Goal: Task Accomplishment & Management: Manage account settings

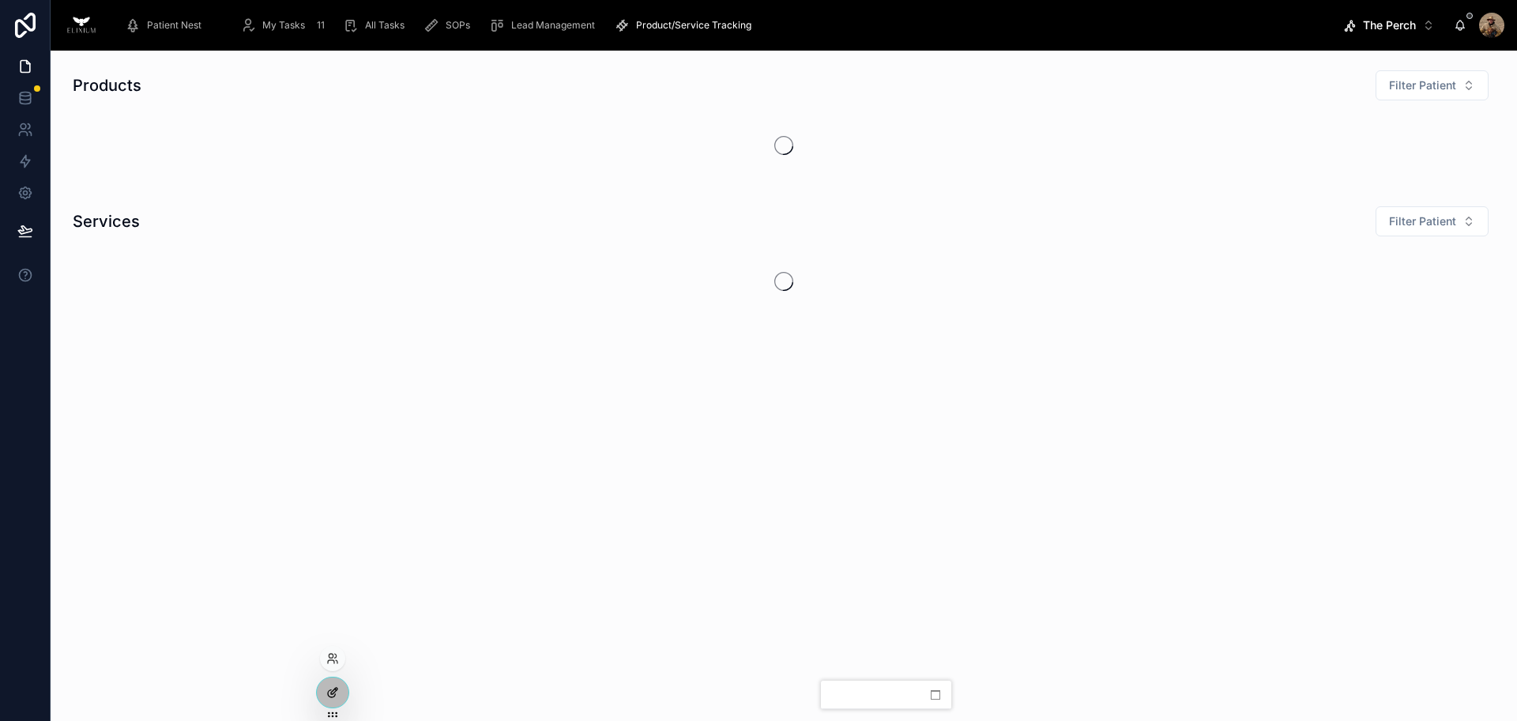
click at [341, 699] on div at bounding box center [333, 692] width 32 height 30
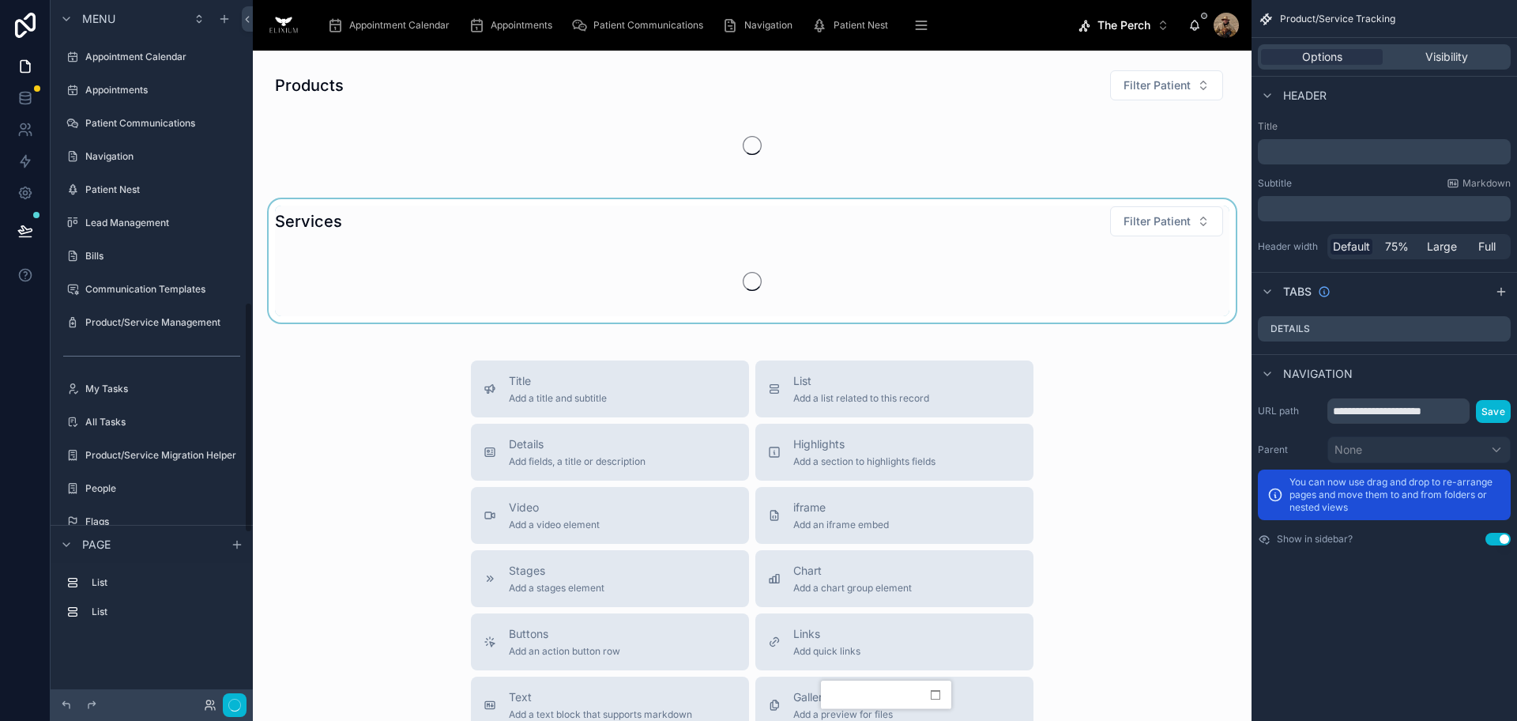
scroll to position [917, 0]
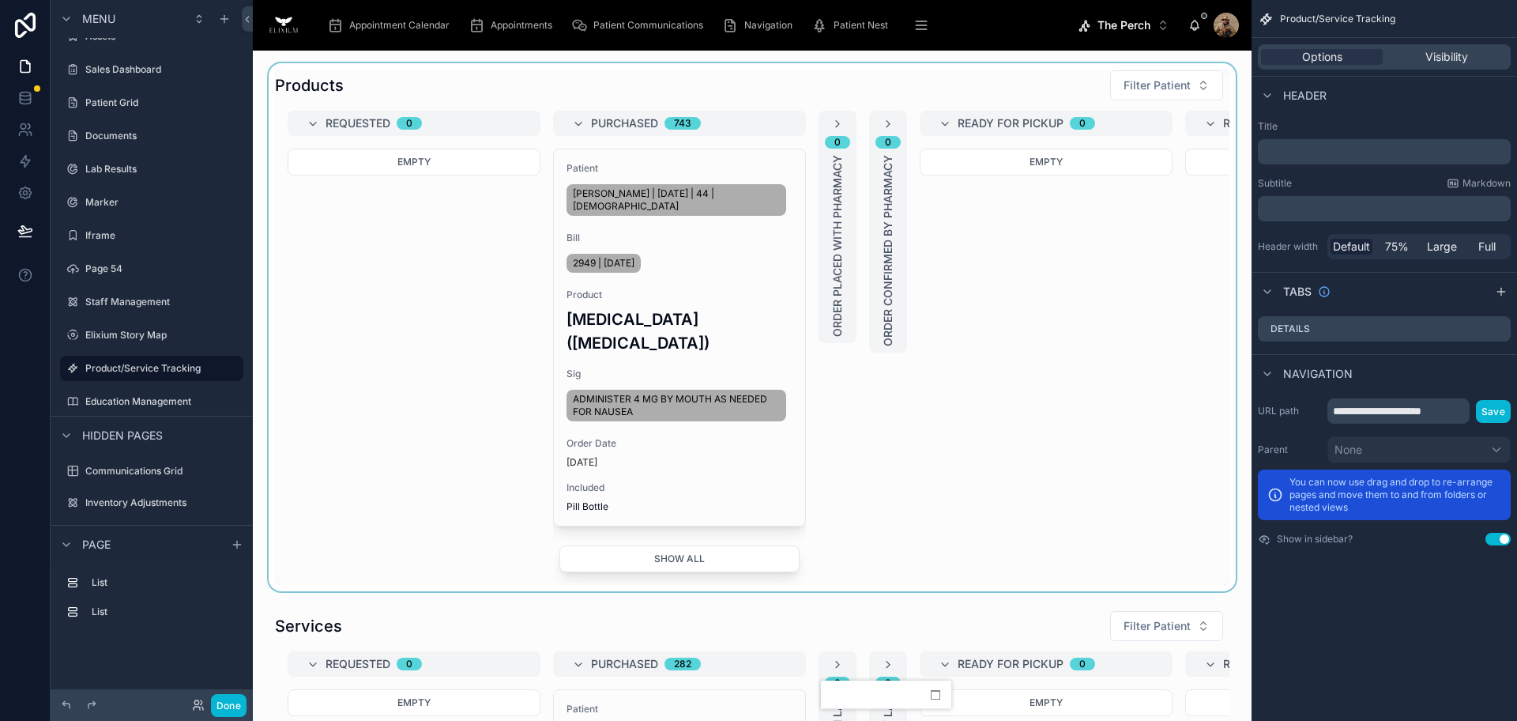
click at [704, 81] on div at bounding box center [753, 327] width 974 height 528
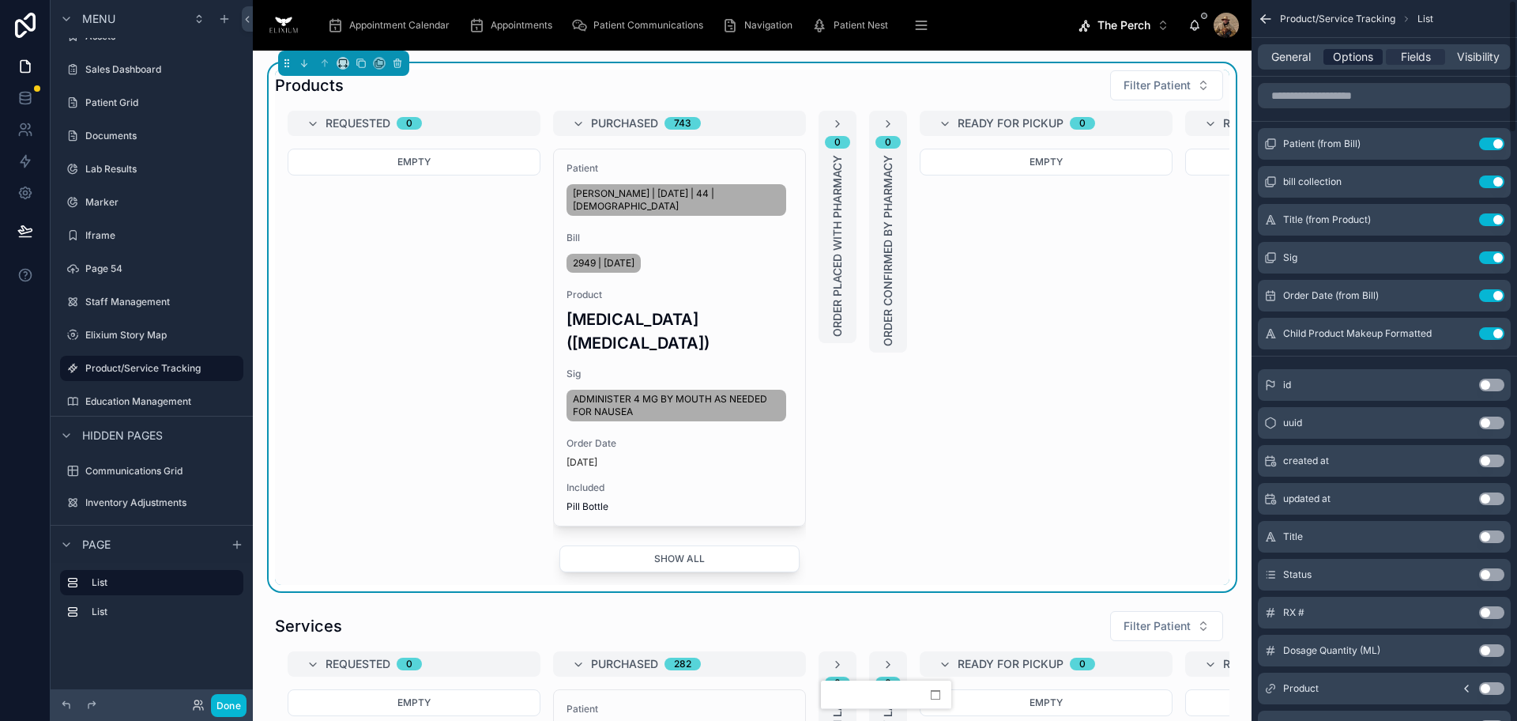
click at [1350, 61] on span "Options" at bounding box center [1353, 57] width 40 height 16
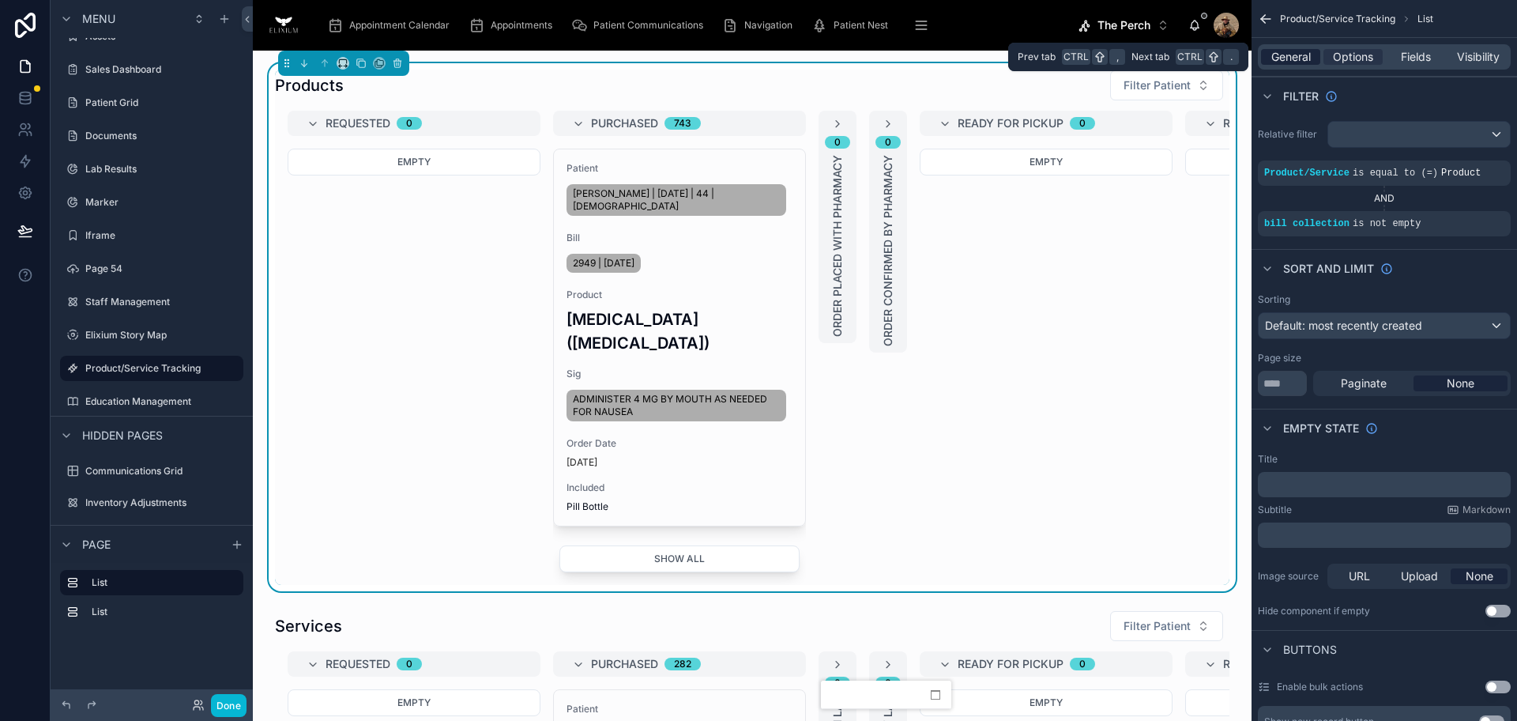
click at [1299, 61] on span "General" at bounding box center [1292, 57] width 40 height 16
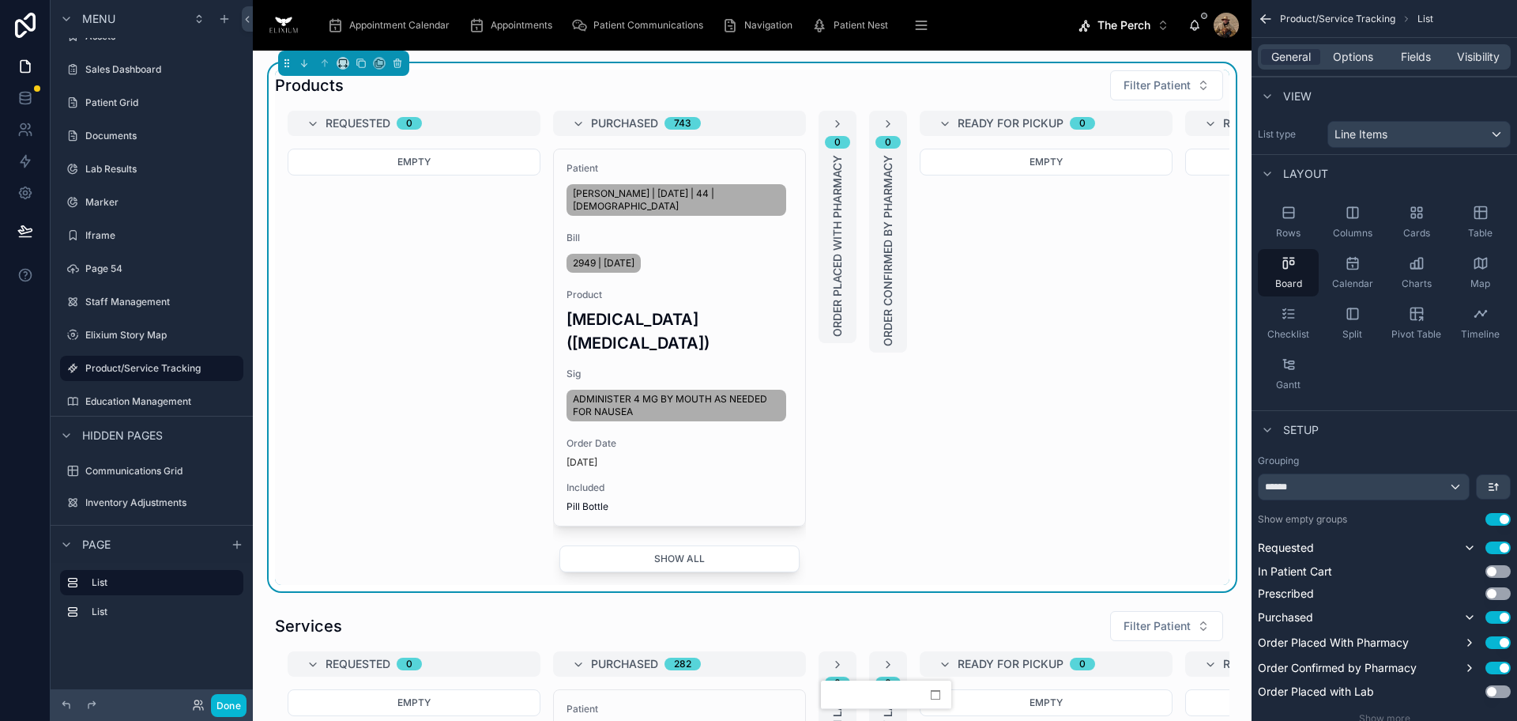
click at [1352, 68] on div "General Options Fields Visibility" at bounding box center [1384, 56] width 253 height 25
click at [1361, 62] on span "Options" at bounding box center [1353, 57] width 40 height 16
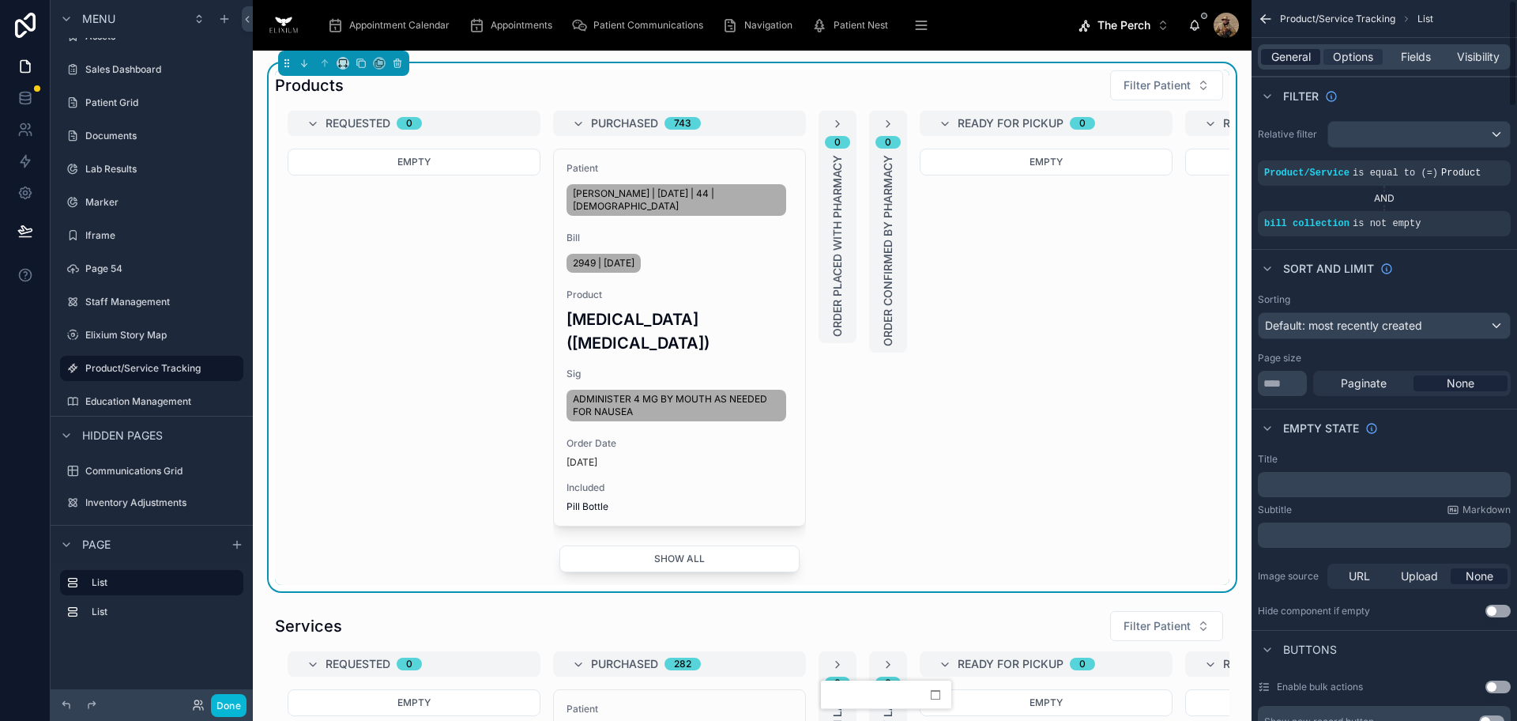
click at [1295, 62] on span "General" at bounding box center [1292, 57] width 40 height 16
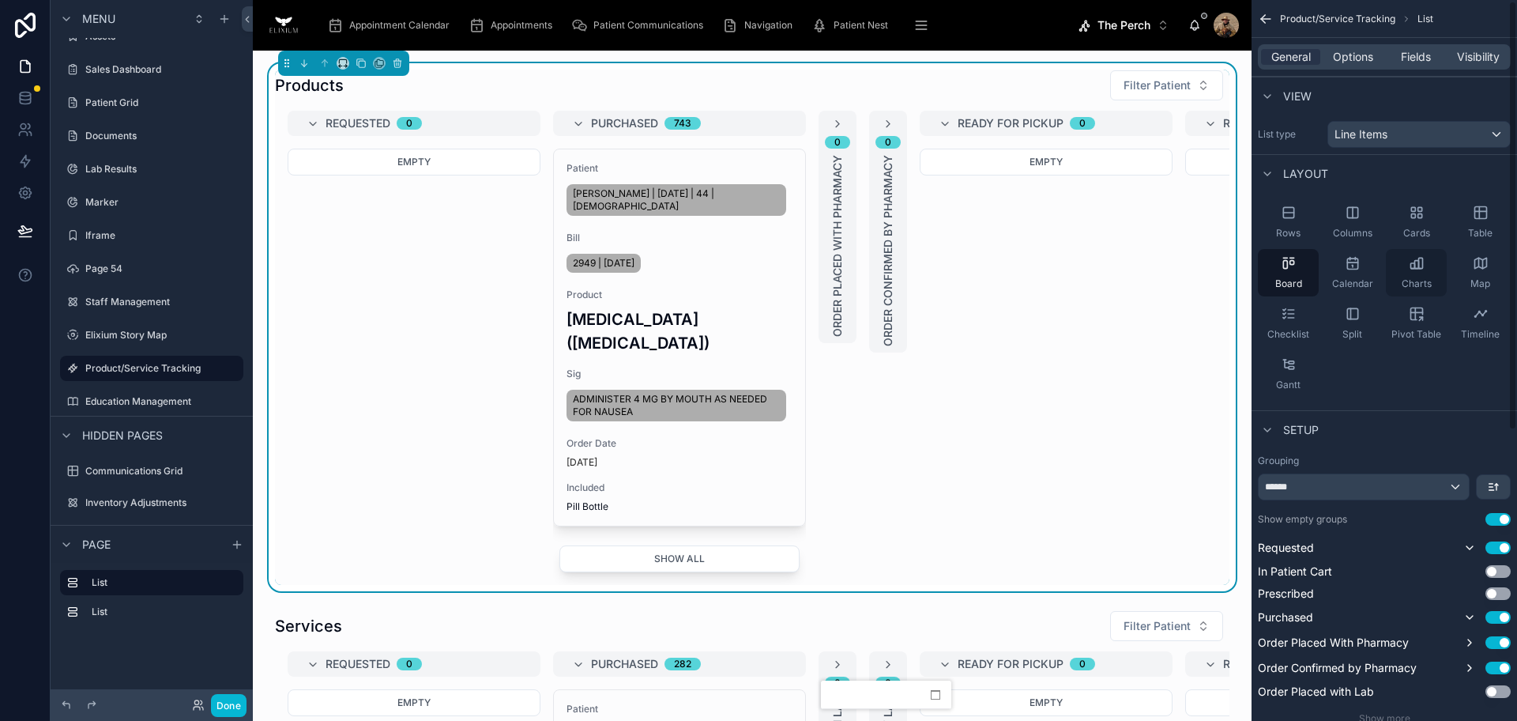
scroll to position [296, 0]
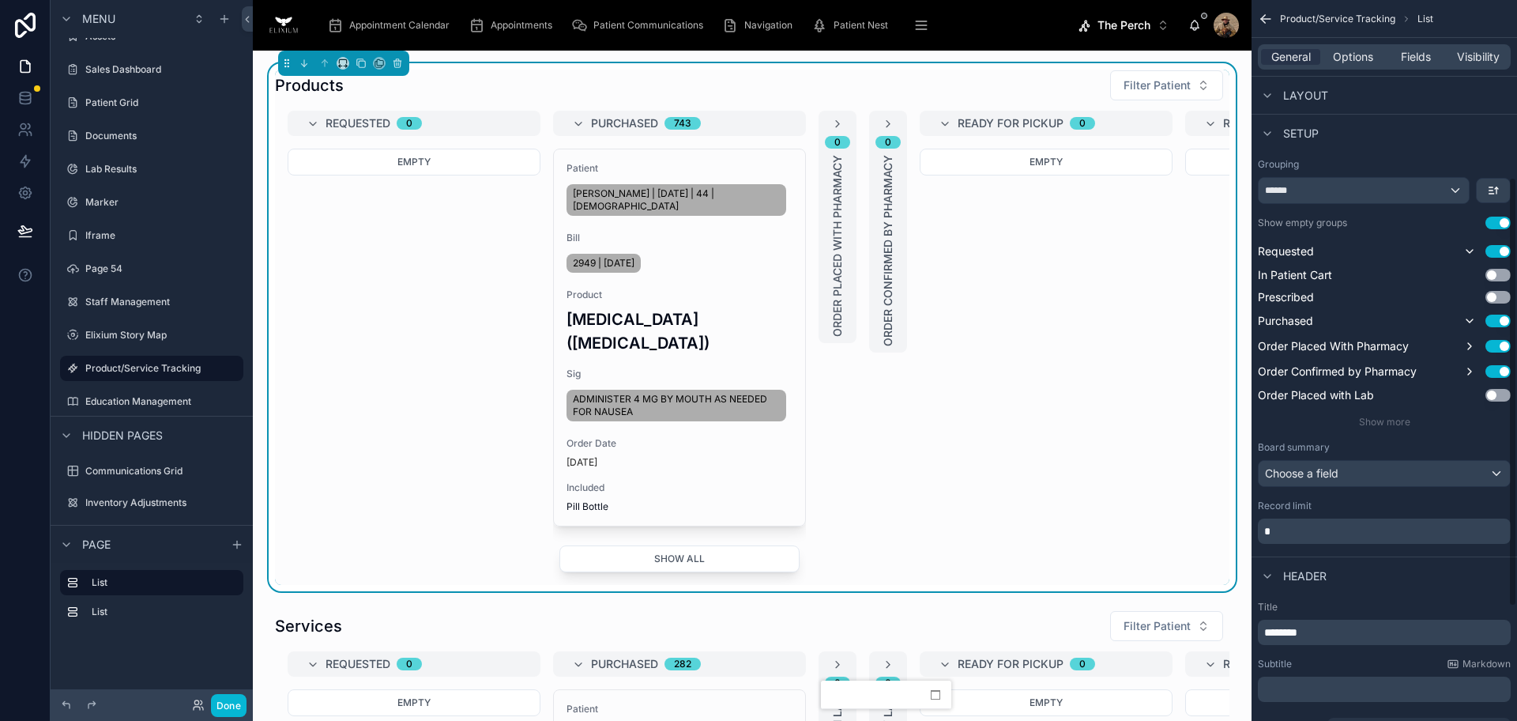
click at [1390, 58] on div "Fields" at bounding box center [1415, 57] width 59 height 16
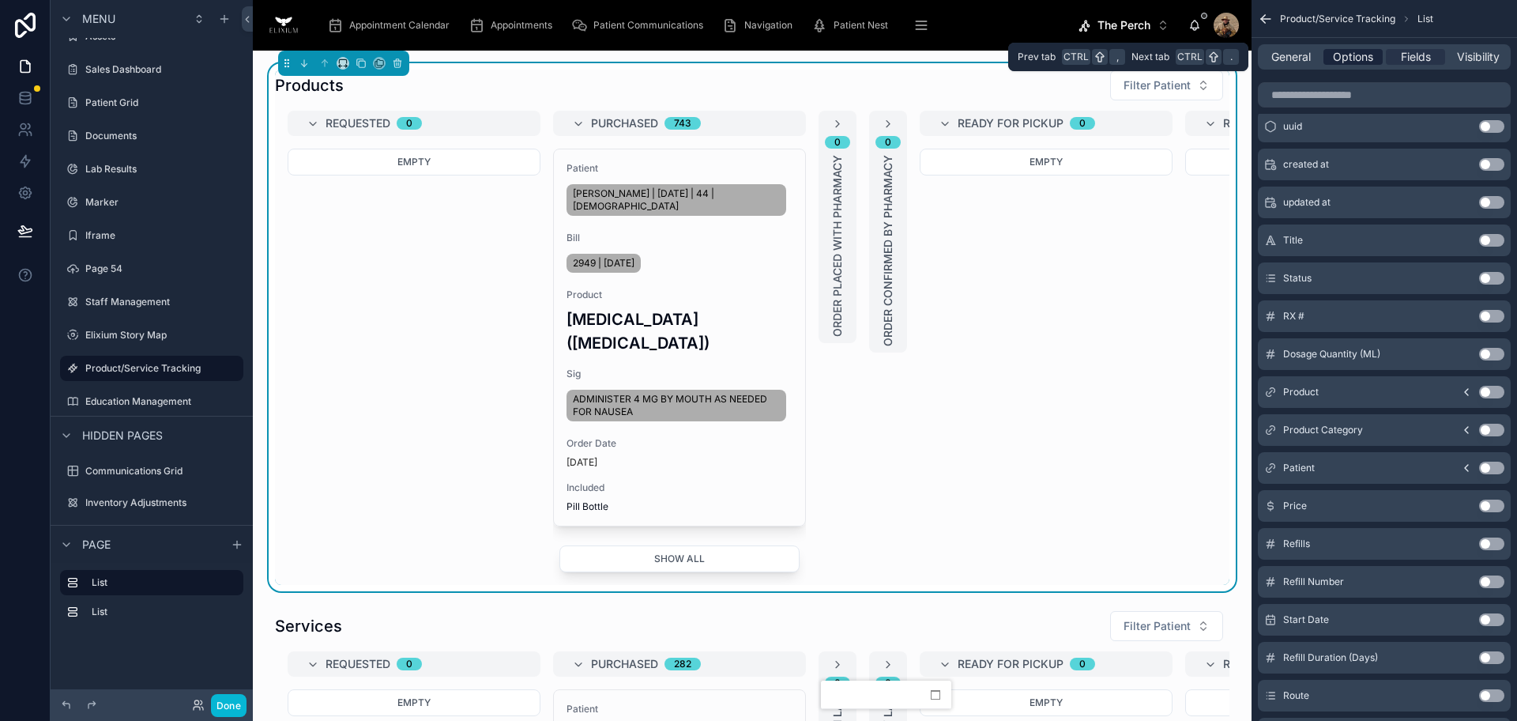
click at [1378, 62] on div "Options" at bounding box center [1353, 57] width 59 height 16
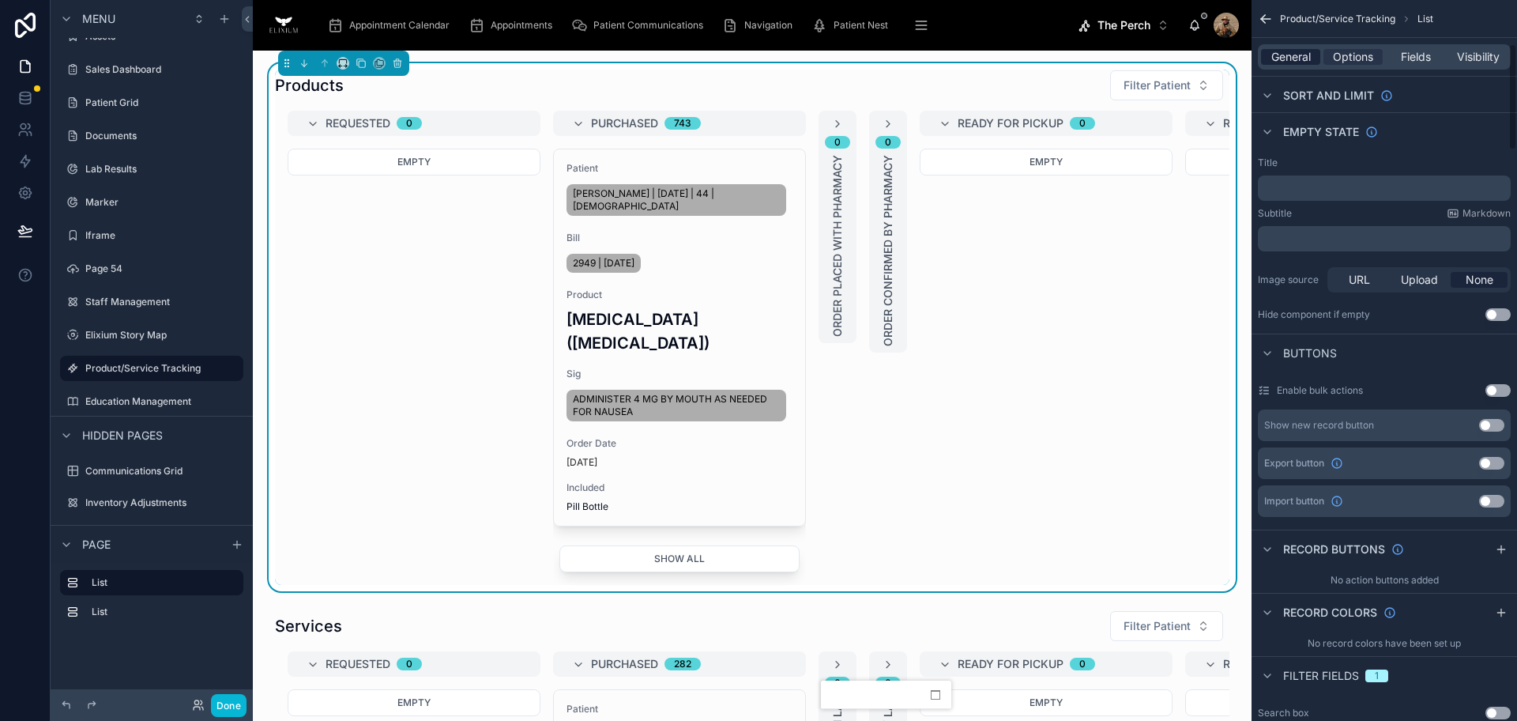
click at [1302, 60] on span "General" at bounding box center [1292, 57] width 40 height 16
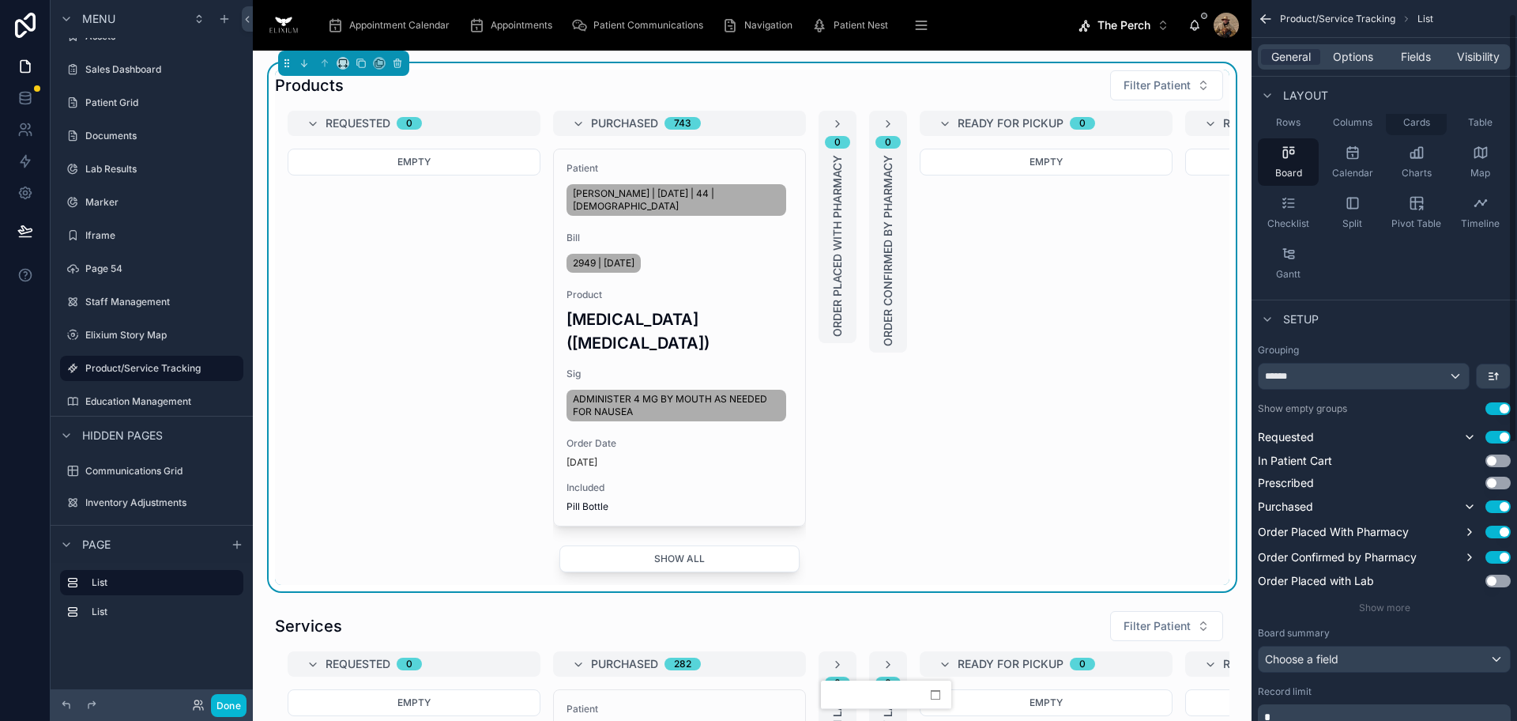
scroll to position [0, 0]
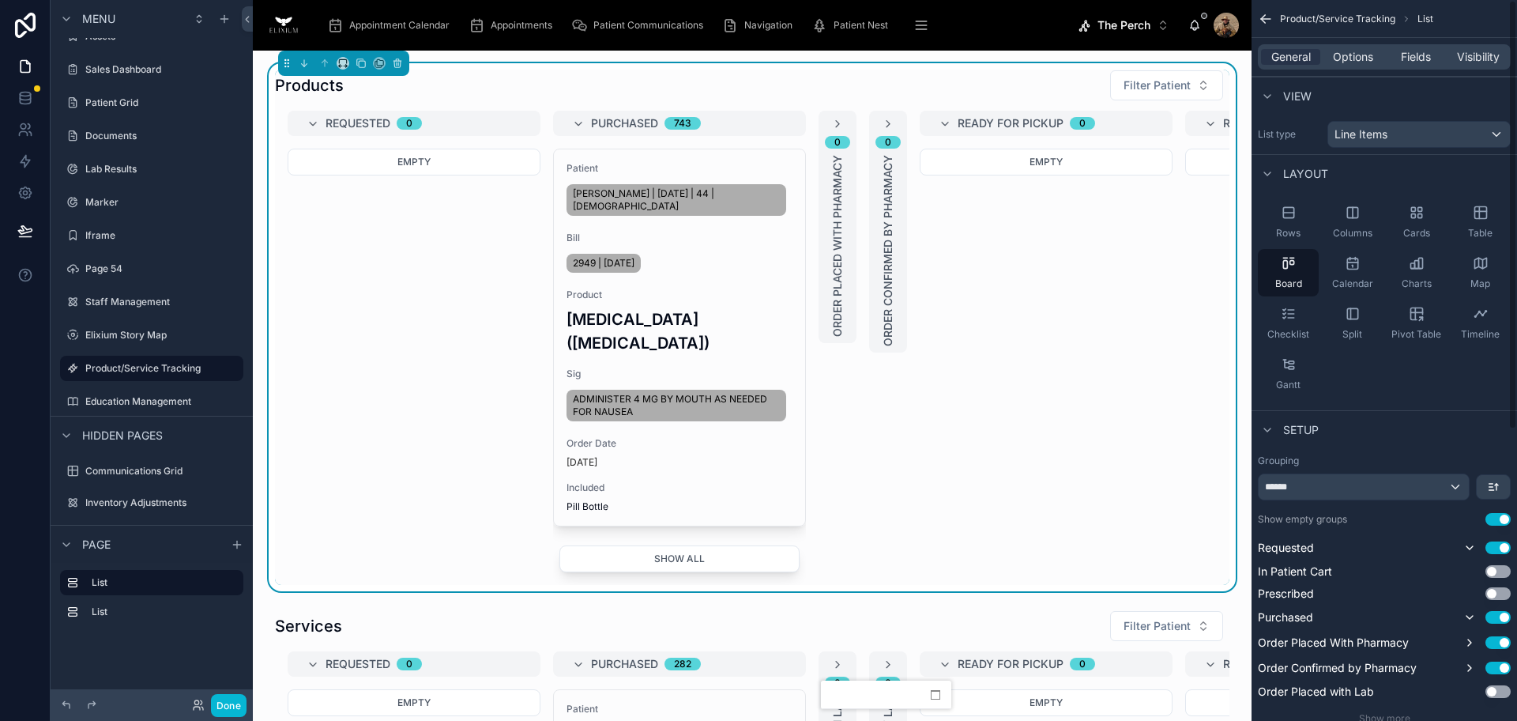
click at [1361, 64] on span "Options" at bounding box center [1353, 57] width 40 height 16
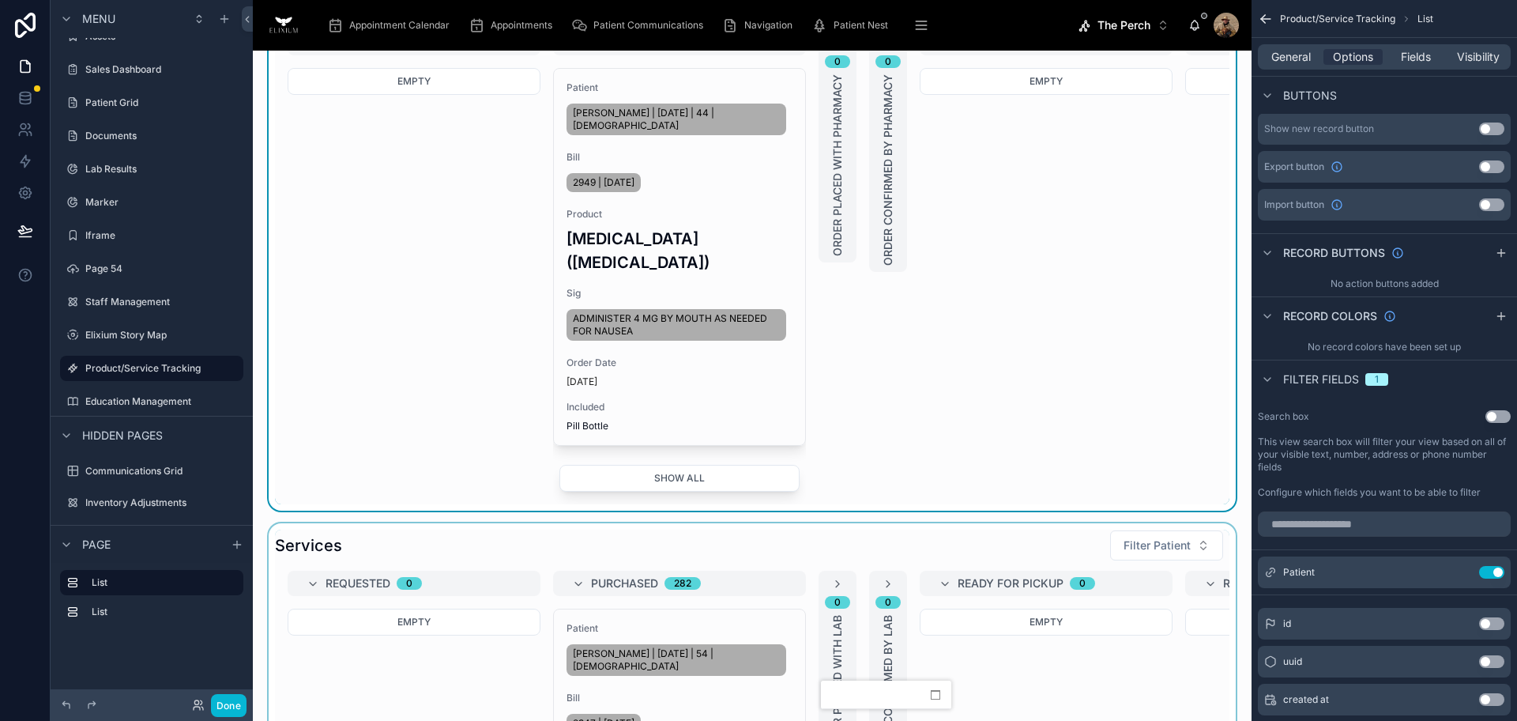
scroll to position [198, 0]
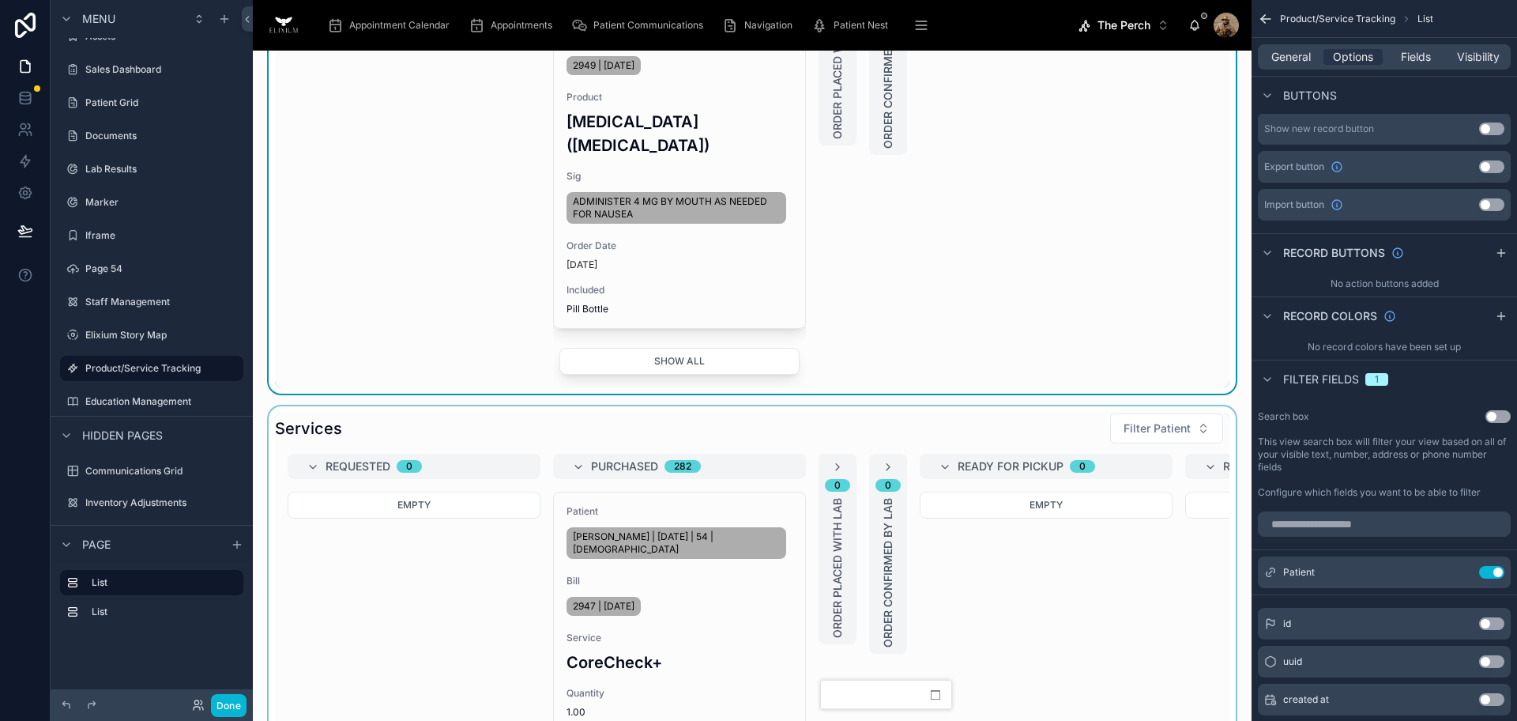
click at [724, 406] on div at bounding box center [753, 639] width 974 height 466
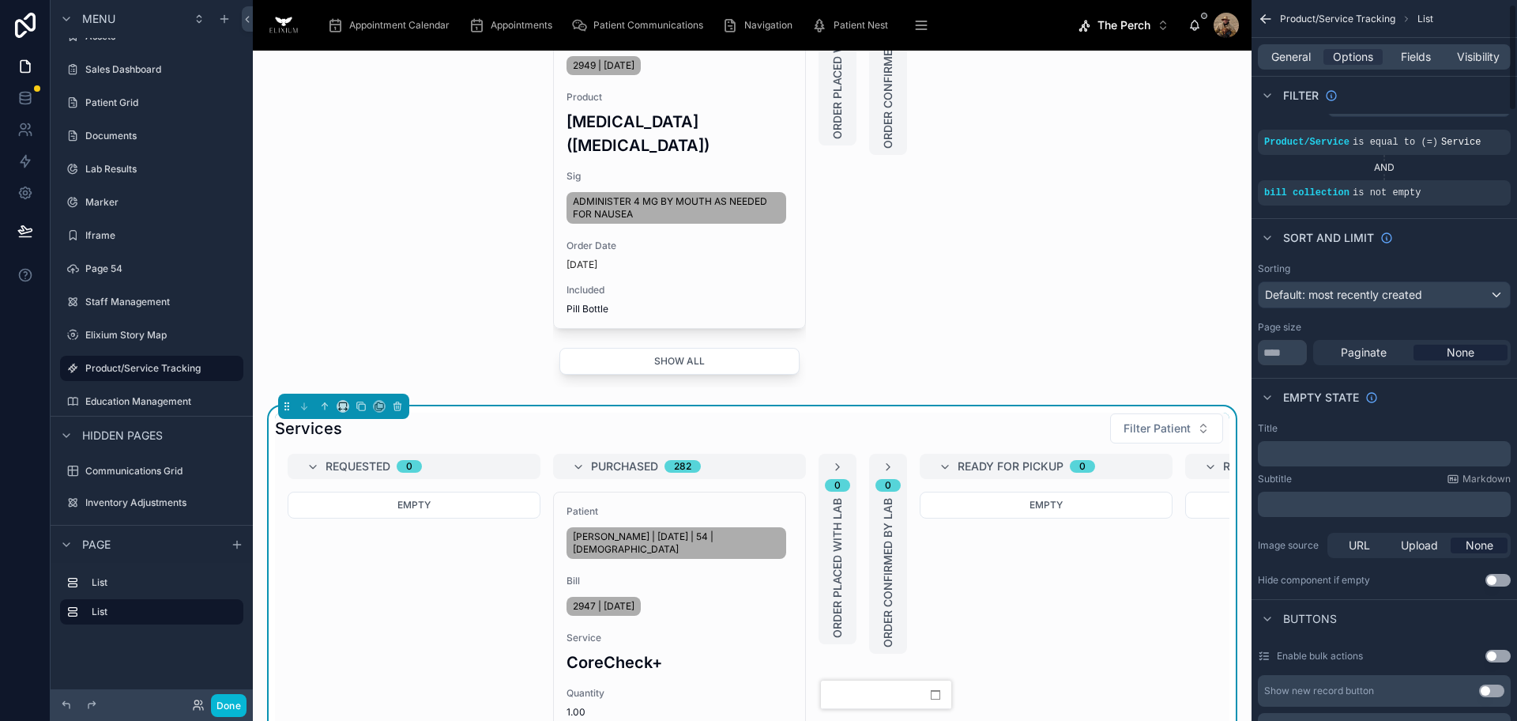
scroll to position [0, 0]
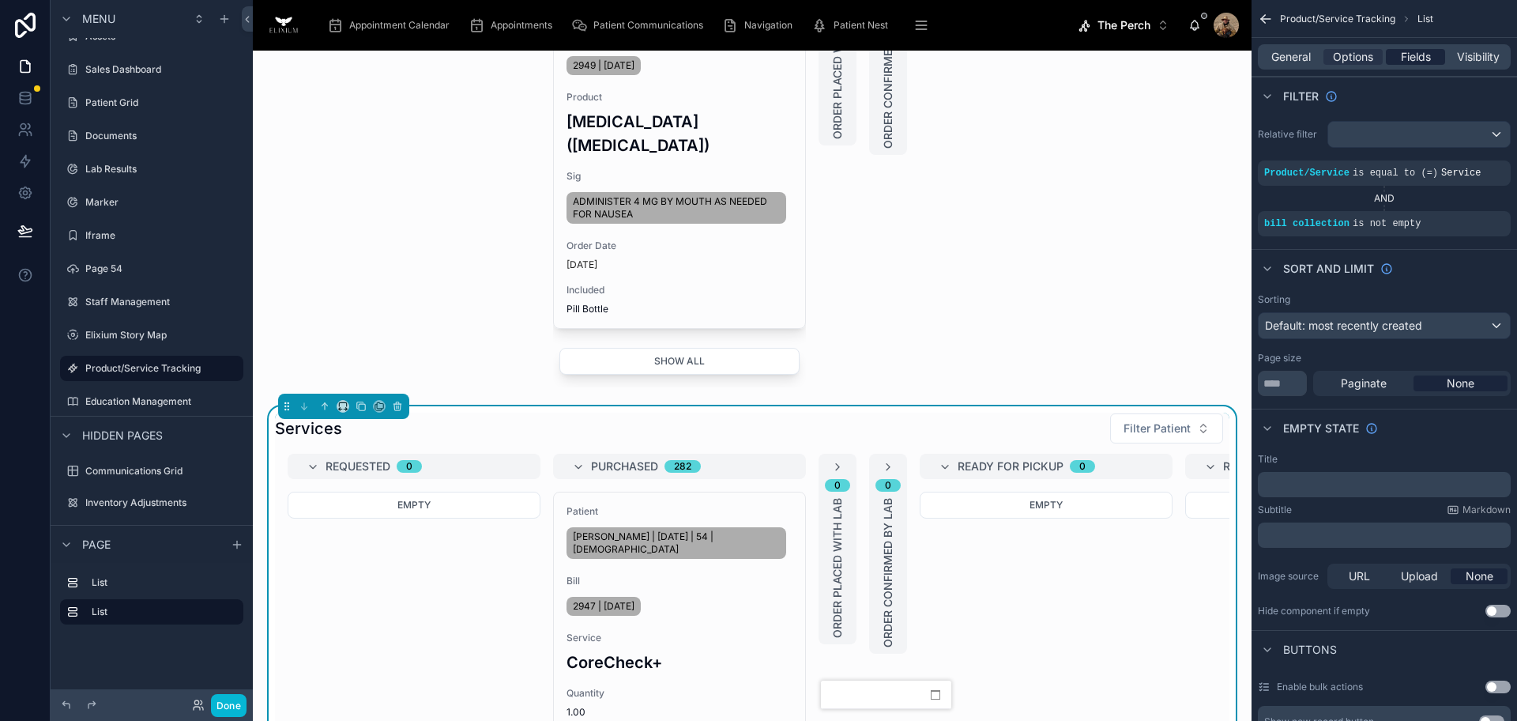
click at [1412, 59] on span "Fields" at bounding box center [1416, 57] width 30 height 16
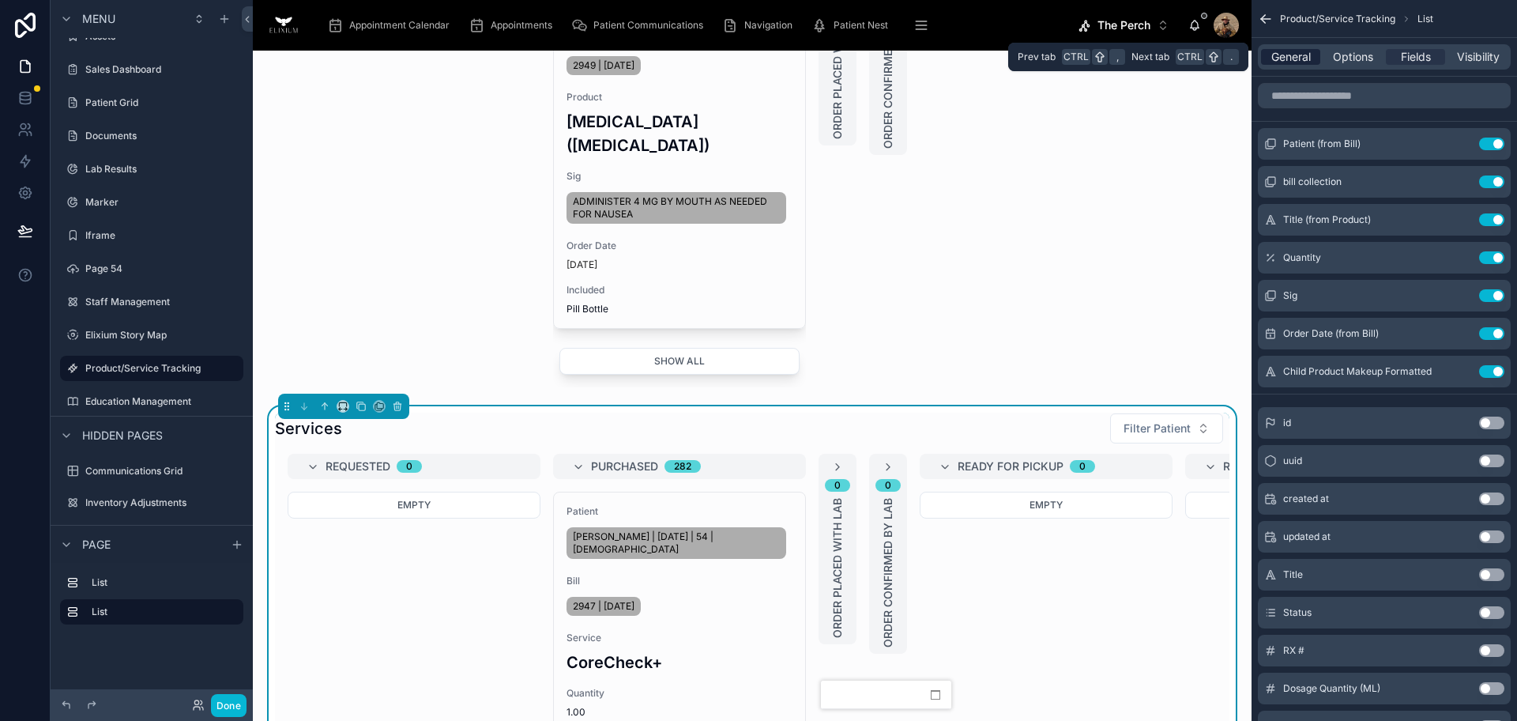
click at [1303, 55] on span "General" at bounding box center [1292, 57] width 40 height 16
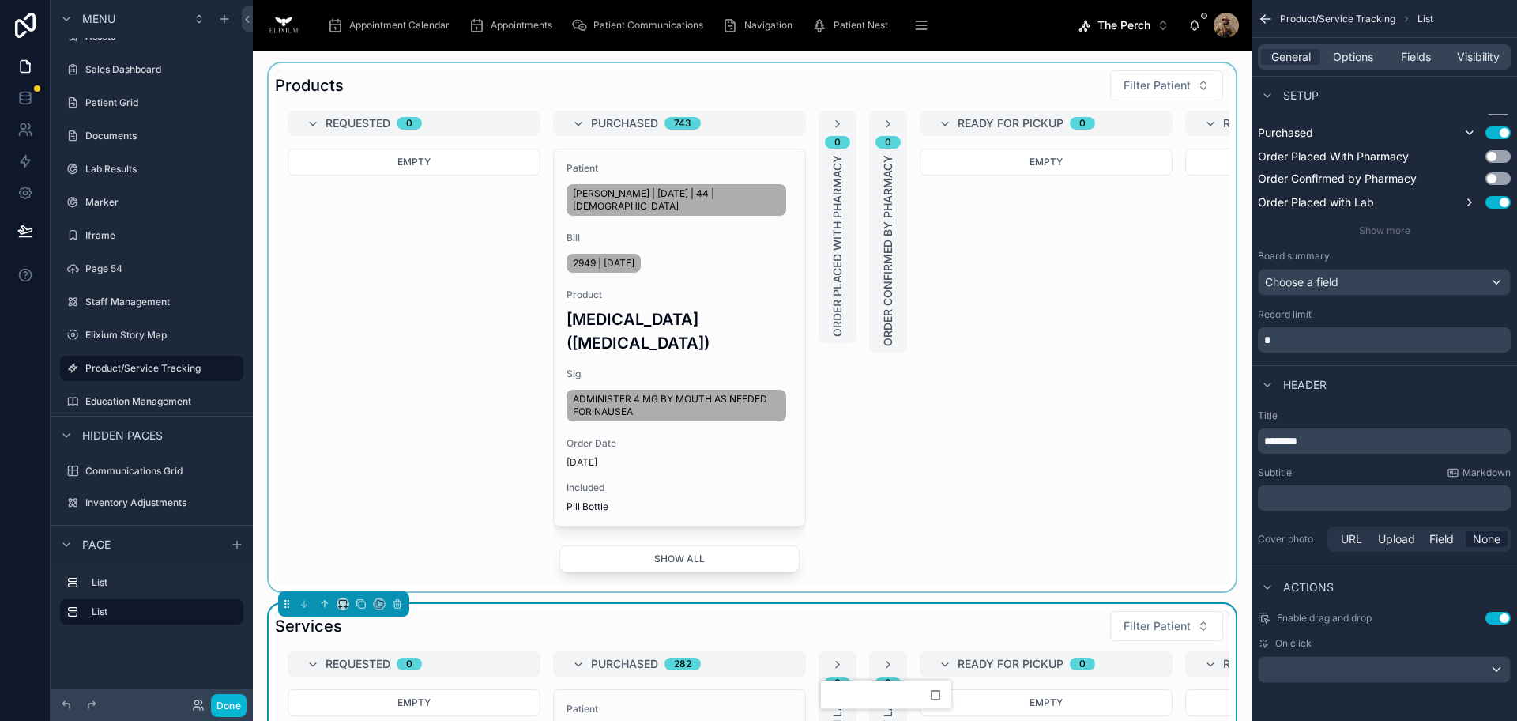
click at [411, 248] on div at bounding box center [753, 327] width 974 height 528
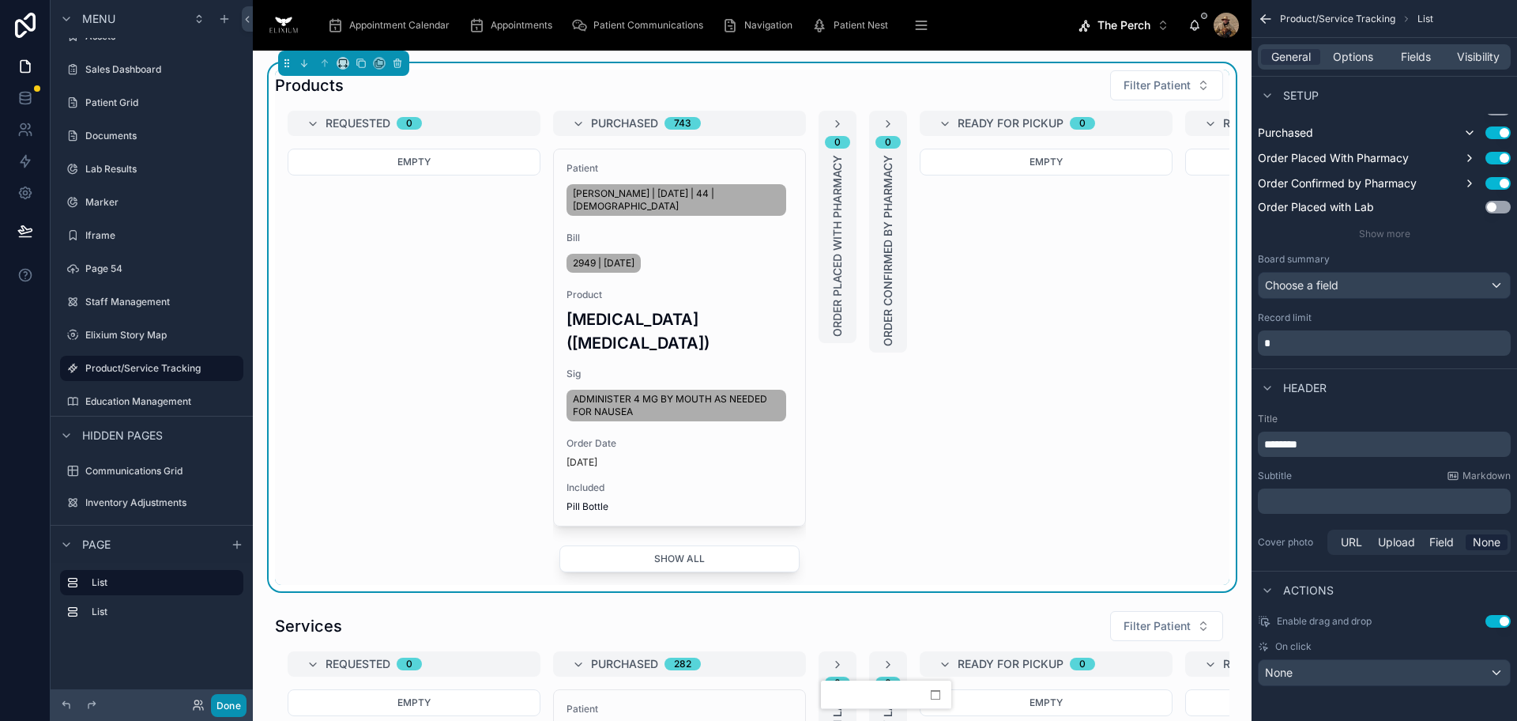
click at [235, 709] on button "Done" at bounding box center [229, 705] width 36 height 23
